Goal: Task Accomplishment & Management: Manage account settings

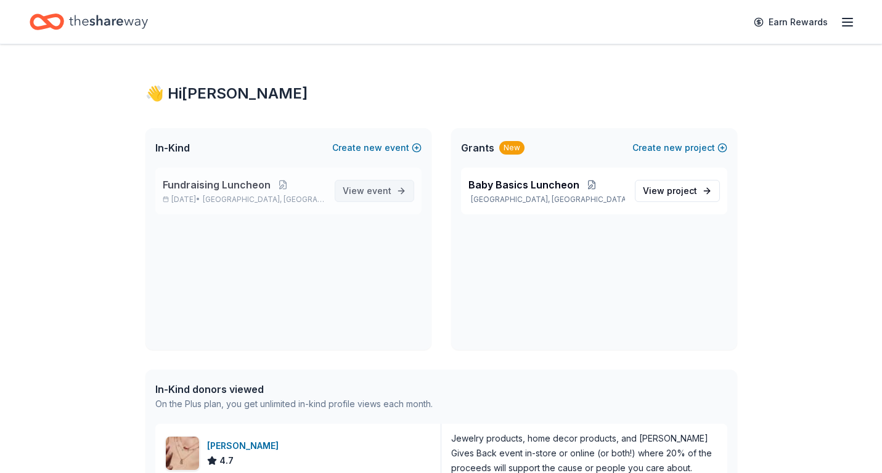
click at [366, 193] on span "View event" at bounding box center [367, 191] width 49 height 15
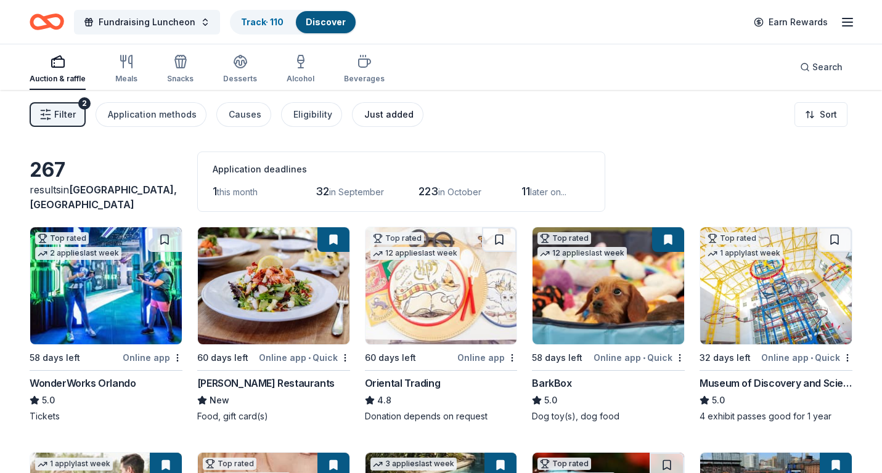
click at [384, 115] on div "Just added" at bounding box center [388, 114] width 49 height 15
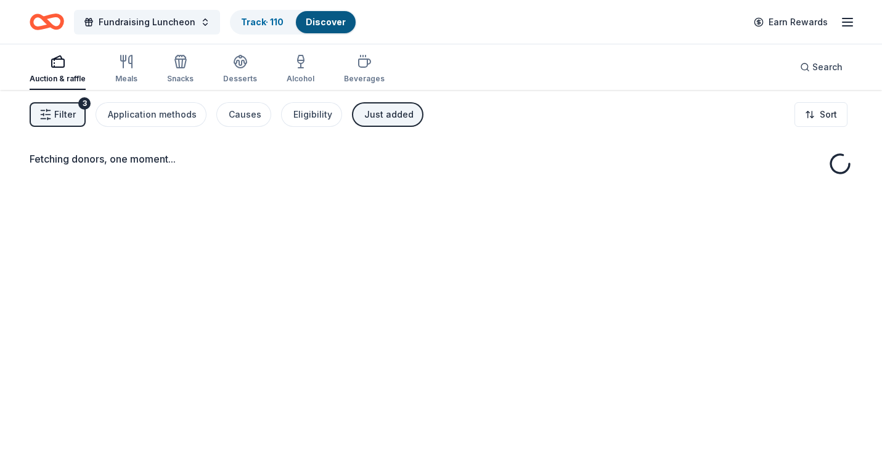
click at [384, 115] on div "Just added" at bounding box center [388, 114] width 49 height 15
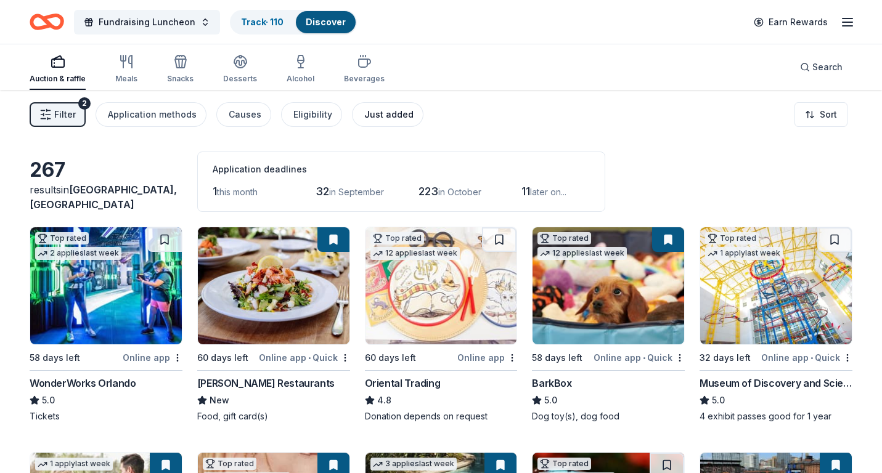
click at [385, 116] on div "Just added" at bounding box center [388, 114] width 49 height 15
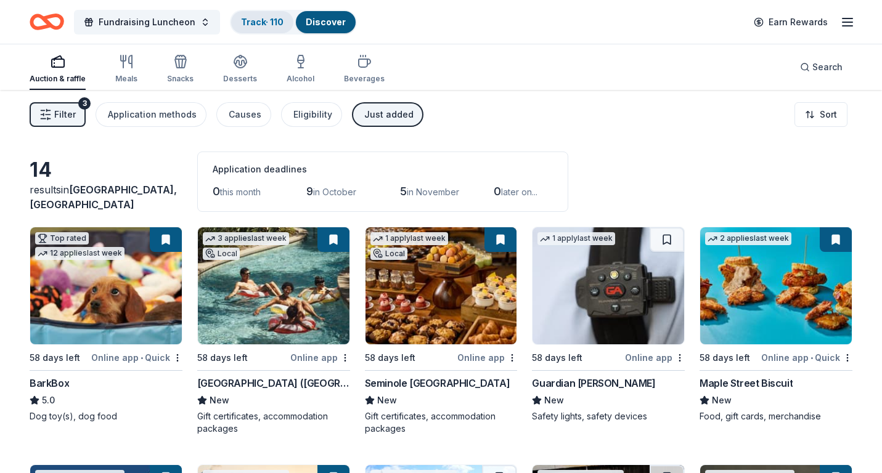
click at [258, 25] on link "Track · 110" at bounding box center [262, 22] width 43 height 10
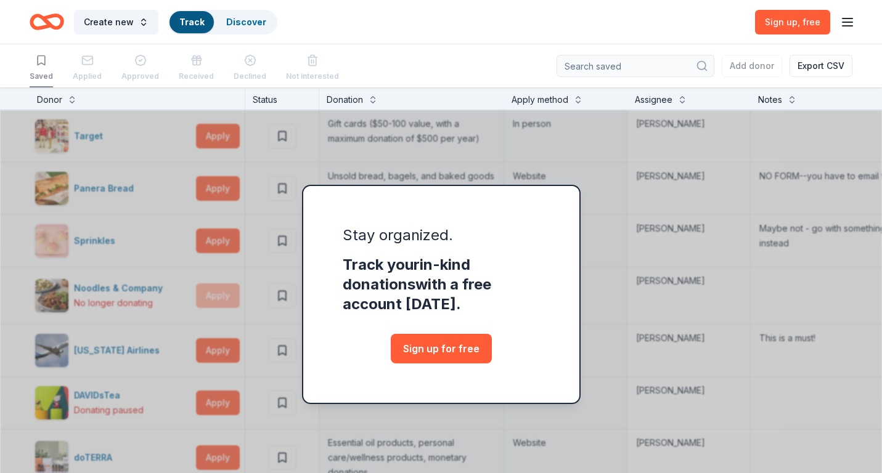
click at [598, 292] on div "Stay organized. Track your in-kind donations with a free account [DATE]. Sign u…" at bounding box center [441, 318] width 882 height 462
click at [300, 150] on div "Stay organized. Track your in-kind donations with a free account [DATE]. Sign u…" at bounding box center [441, 318] width 882 height 462
click at [434, 347] on link "Sign up for free" at bounding box center [441, 349] width 101 height 30
click at [182, 22] on link "Track" at bounding box center [191, 22] width 25 height 10
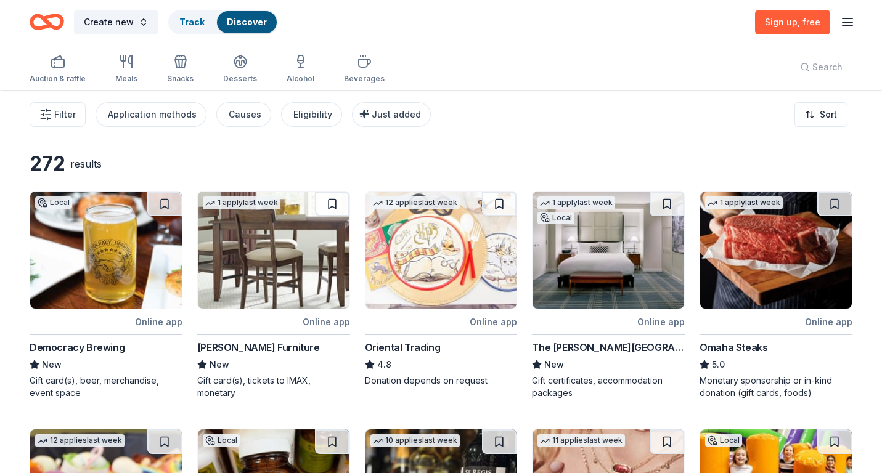
click at [848, 17] on icon "button" at bounding box center [847, 22] width 15 height 15
click at [705, 120] on button "Log in" at bounding box center [694, 120] width 28 height 15
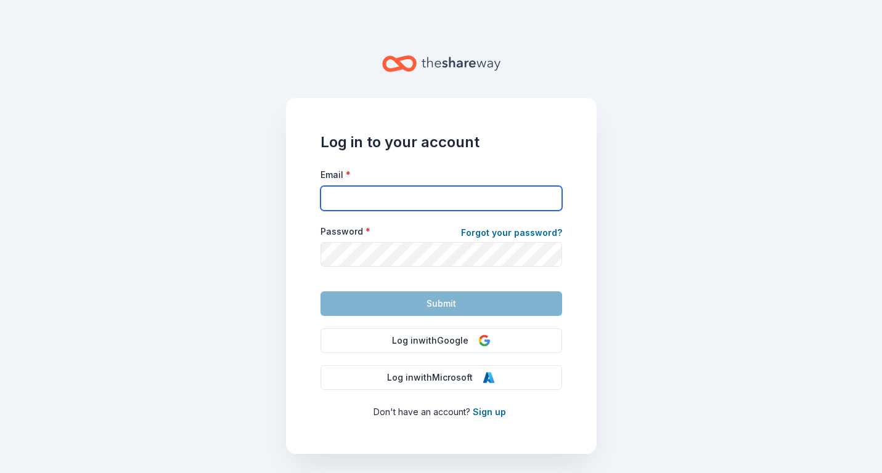
type input "[EMAIL_ADDRESS][DOMAIN_NAME]"
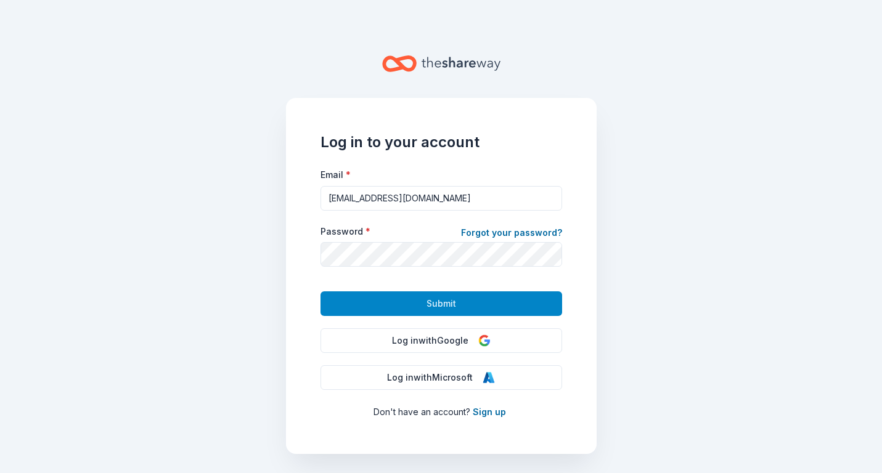
click at [461, 307] on button "Submit" at bounding box center [440, 303] width 241 height 25
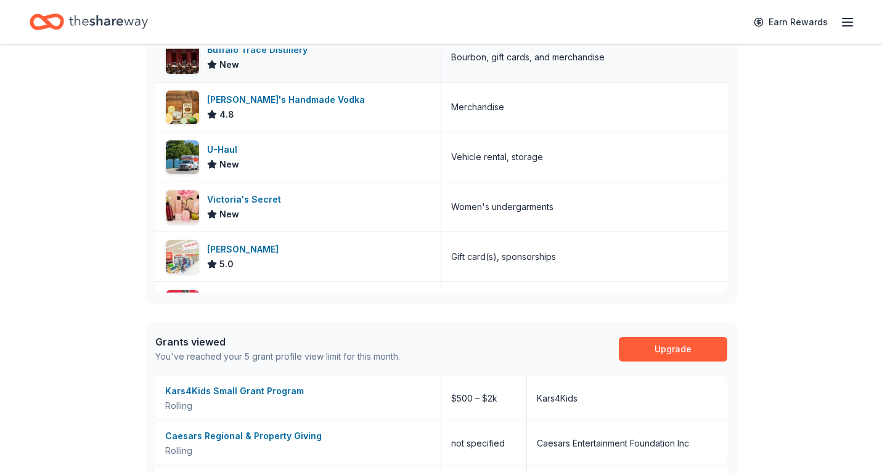
scroll to position [196, 0]
click at [298, 99] on div "[PERSON_NAME]'s Handmade Vodka" at bounding box center [288, 99] width 163 height 15
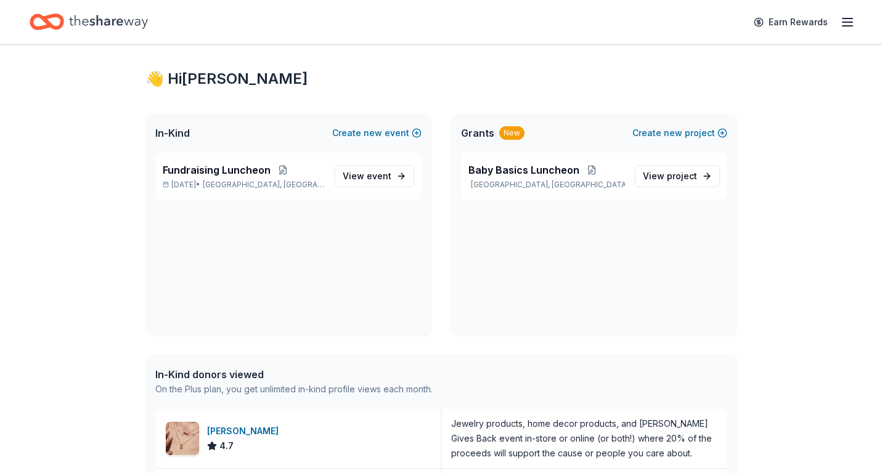
scroll to position [0, 0]
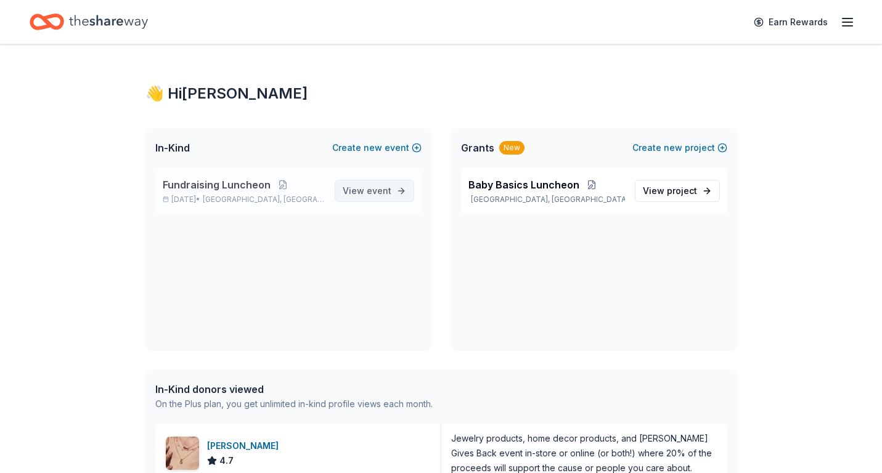
click at [375, 192] on span "event" at bounding box center [379, 190] width 25 height 10
click at [370, 191] on span "event" at bounding box center [379, 190] width 25 height 10
click at [849, 20] on icon "button" at bounding box center [847, 22] width 15 height 15
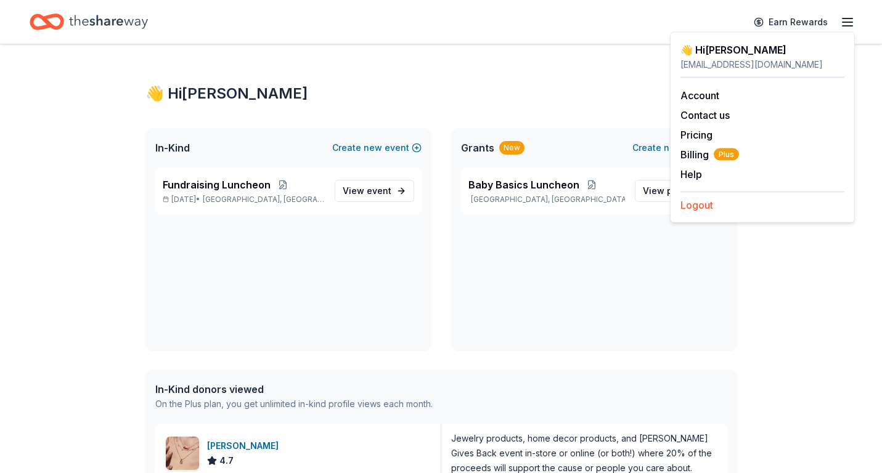
click at [704, 205] on button "Logout" at bounding box center [696, 205] width 33 height 15
